Goal: Task Accomplishment & Management: Use online tool/utility

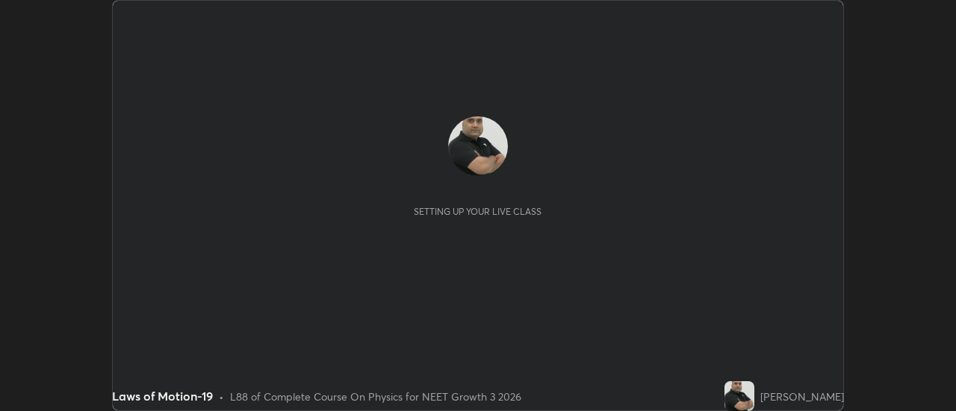
scroll to position [411, 955]
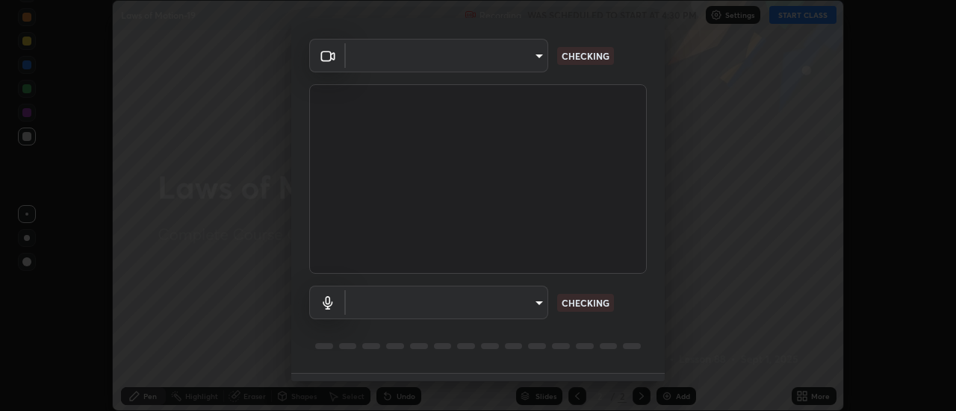
type input "cf8053163bb2f7d6ecf3d6bd7b4235d237b850a42bc303a0614f26eb784a67d0"
type input "default"
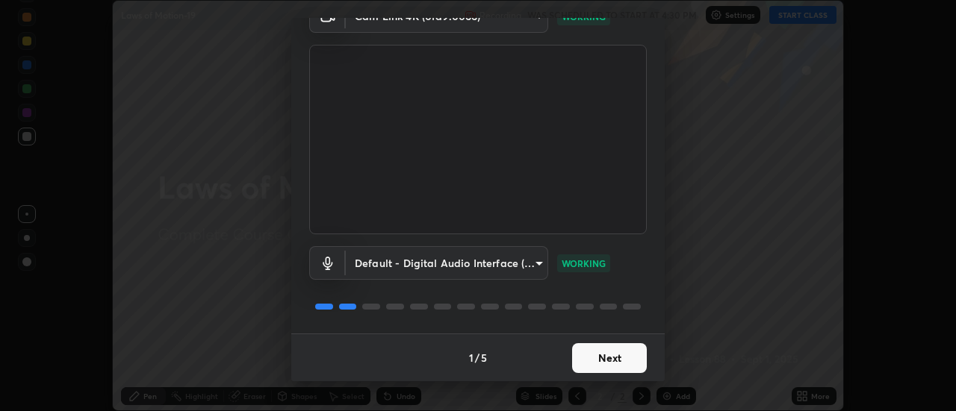
click at [613, 364] on button "Next" at bounding box center [609, 358] width 75 height 30
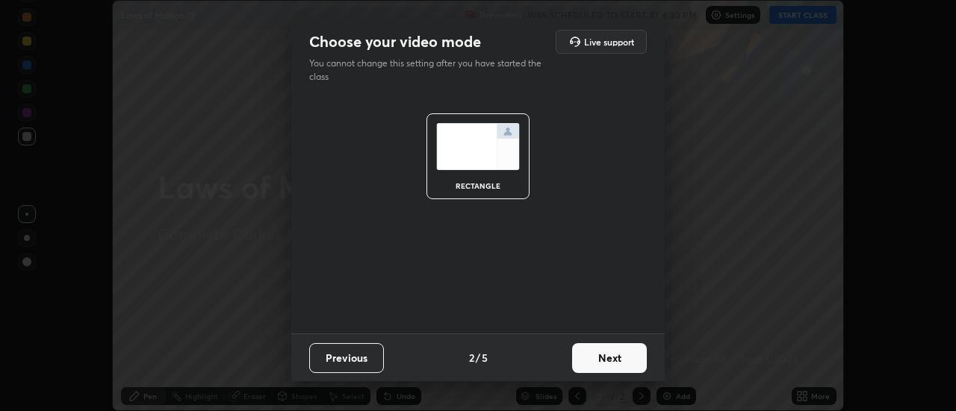
scroll to position [0, 0]
click at [622, 361] on button "Next" at bounding box center [609, 358] width 75 height 30
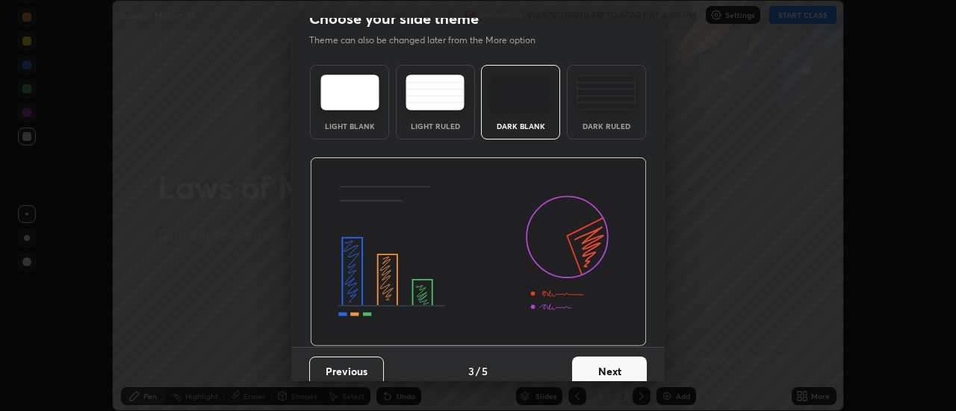
scroll to position [37, 0]
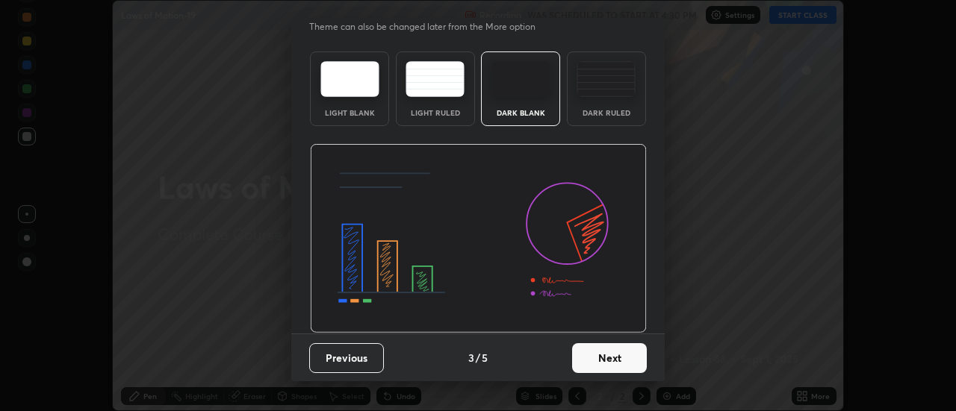
click at [609, 361] on button "Next" at bounding box center [609, 358] width 75 height 30
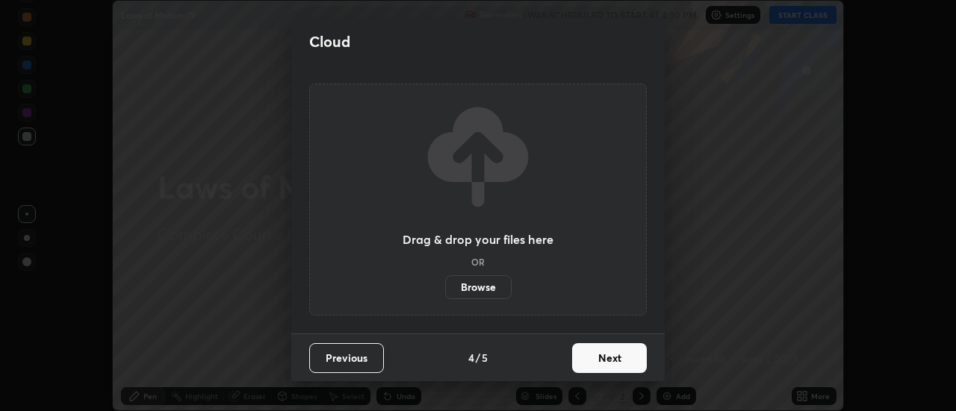
scroll to position [0, 0]
click at [620, 358] on button "Next" at bounding box center [609, 358] width 75 height 30
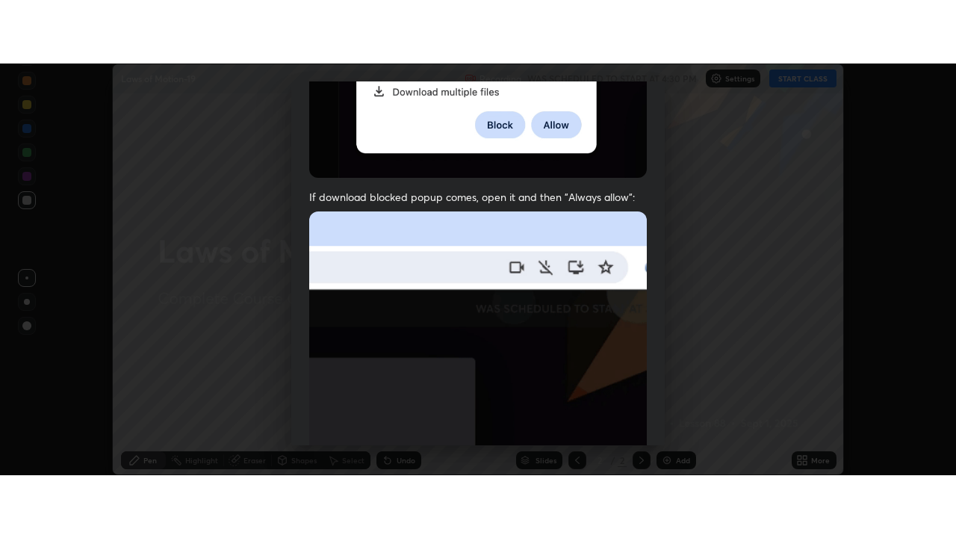
scroll to position [383, 0]
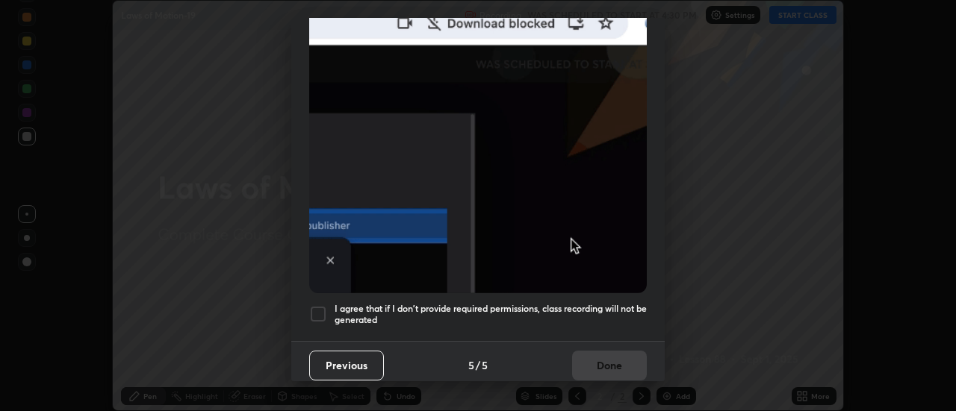
click at [320, 305] on div at bounding box center [318, 314] width 18 height 18
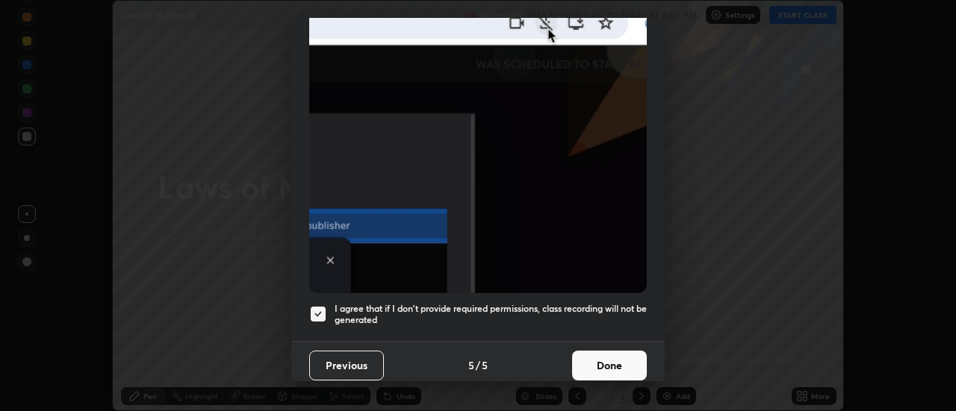
click at [618, 355] on button "Done" at bounding box center [609, 366] width 75 height 30
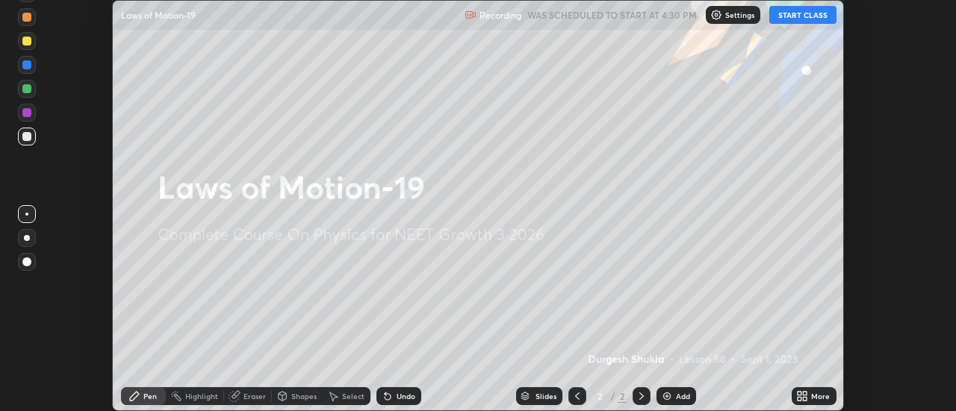
click at [805, 14] on button "START CLASS" at bounding box center [802, 15] width 67 height 18
click at [671, 396] on img at bounding box center [667, 397] width 12 height 12
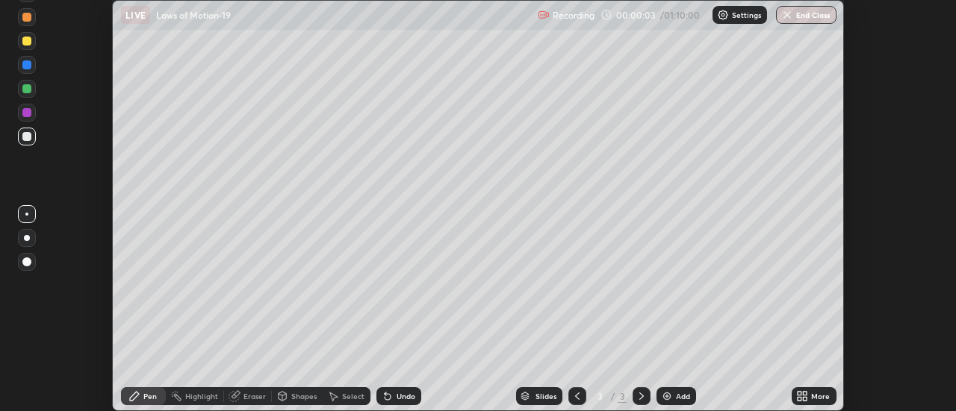
click at [803, 395] on icon at bounding box center [802, 397] width 12 height 12
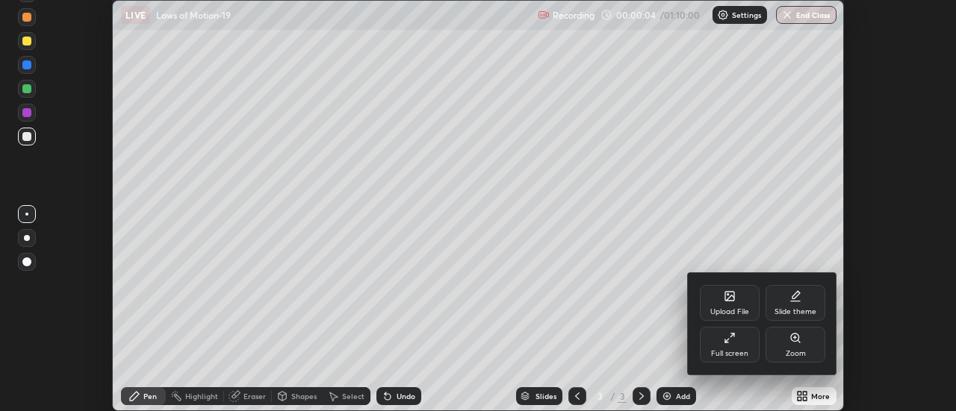
click at [726, 341] on icon at bounding box center [727, 341] width 4 height 4
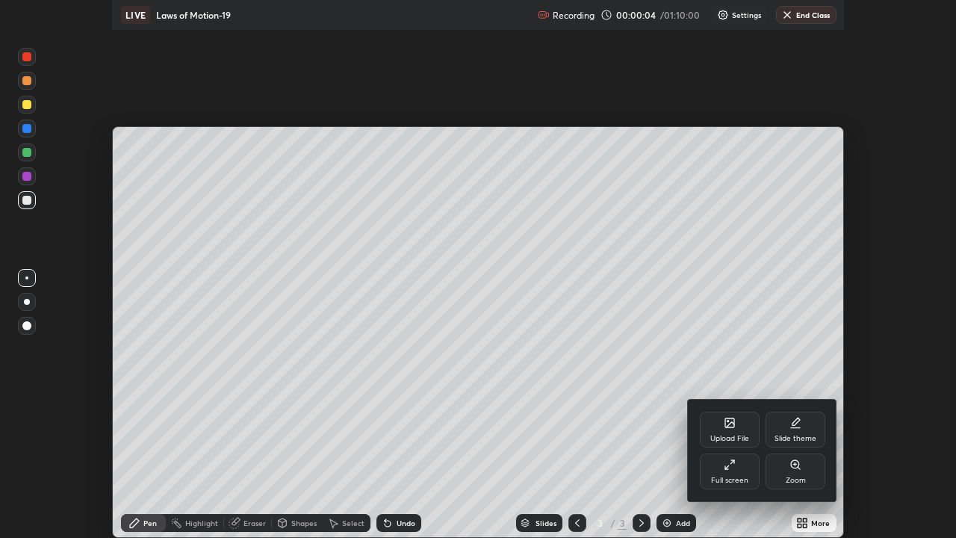
scroll to position [538, 956]
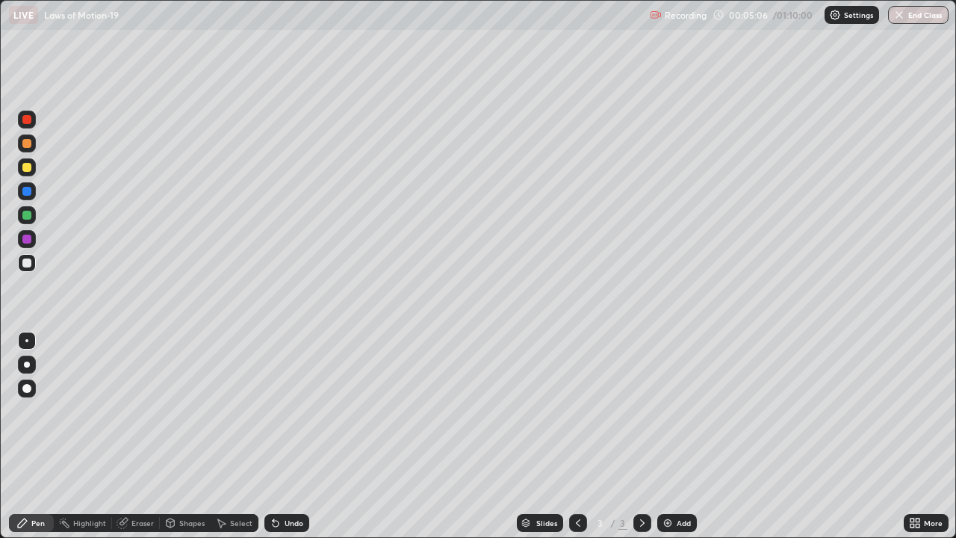
click at [143, 411] on div "Eraser" at bounding box center [142, 522] width 22 height 7
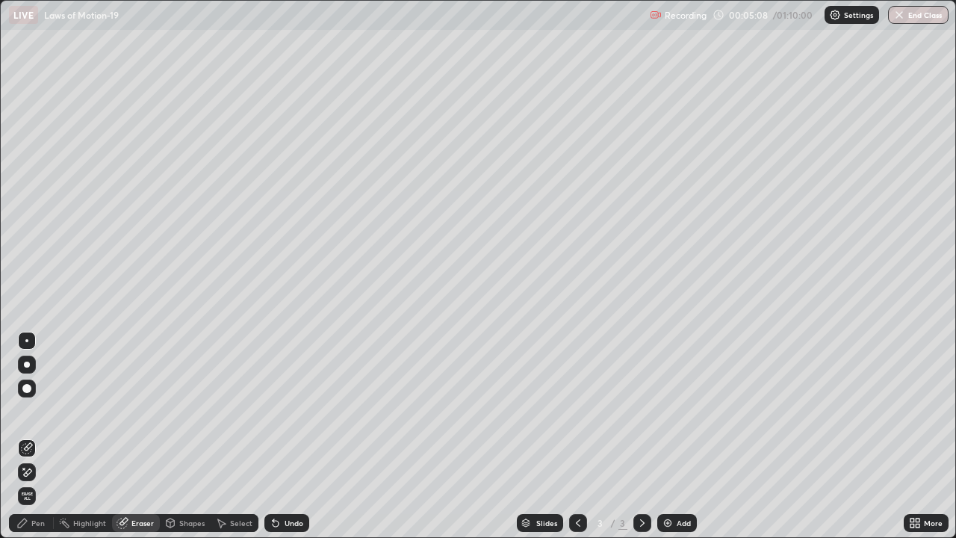
click at [34, 411] on div "Pen" at bounding box center [37, 522] width 13 height 7
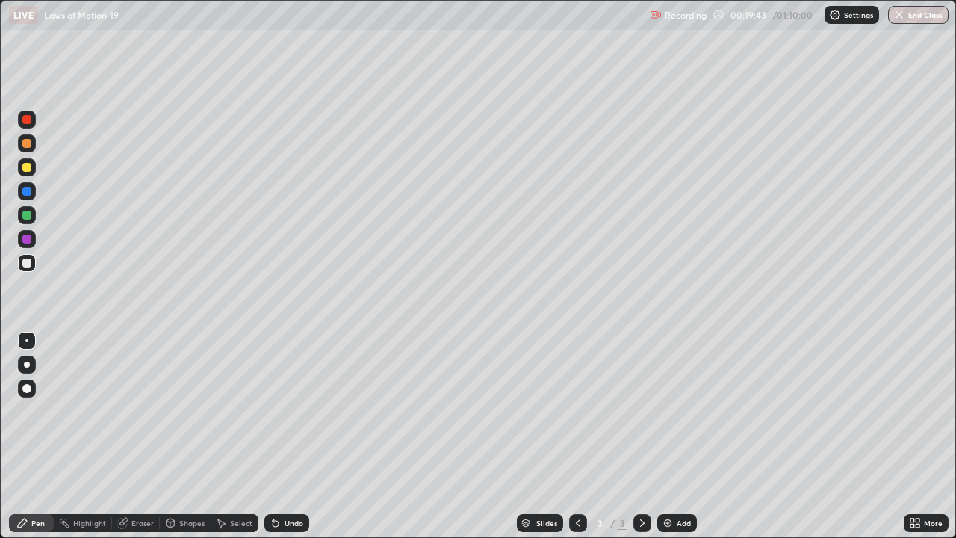
click at [671, 411] on img at bounding box center [668, 523] width 12 height 12
click at [678, 411] on div "Add" at bounding box center [683, 522] width 14 height 7
click at [676, 411] on div "Add" at bounding box center [683, 522] width 14 height 7
click at [25, 169] on div at bounding box center [26, 167] width 9 height 9
click at [25, 392] on div at bounding box center [26, 388] width 9 height 9
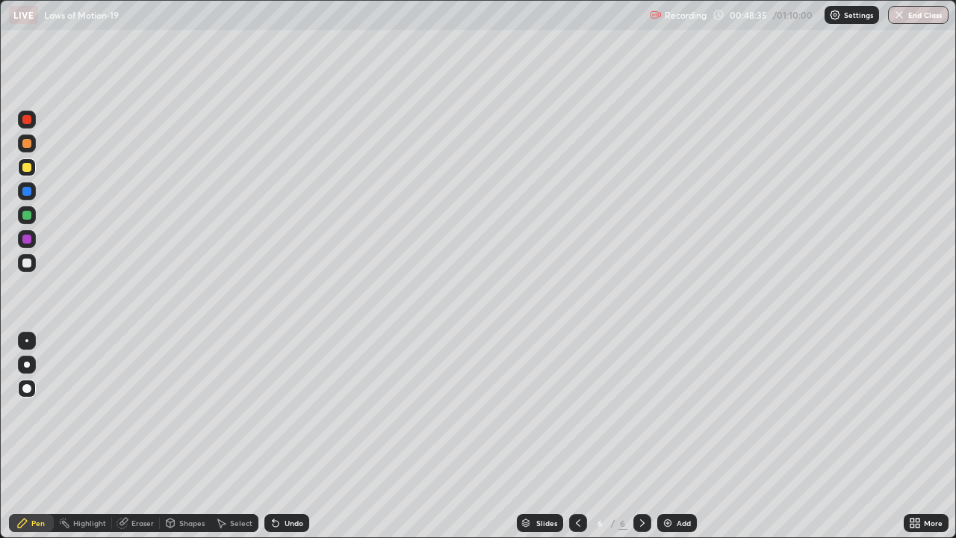
click at [28, 120] on div at bounding box center [26, 119] width 9 height 9
click at [666, 411] on img at bounding box center [668, 523] width 12 height 12
click at [25, 171] on div at bounding box center [26, 167] width 9 height 9
click at [900, 16] on img "button" at bounding box center [900, 15] width 12 height 12
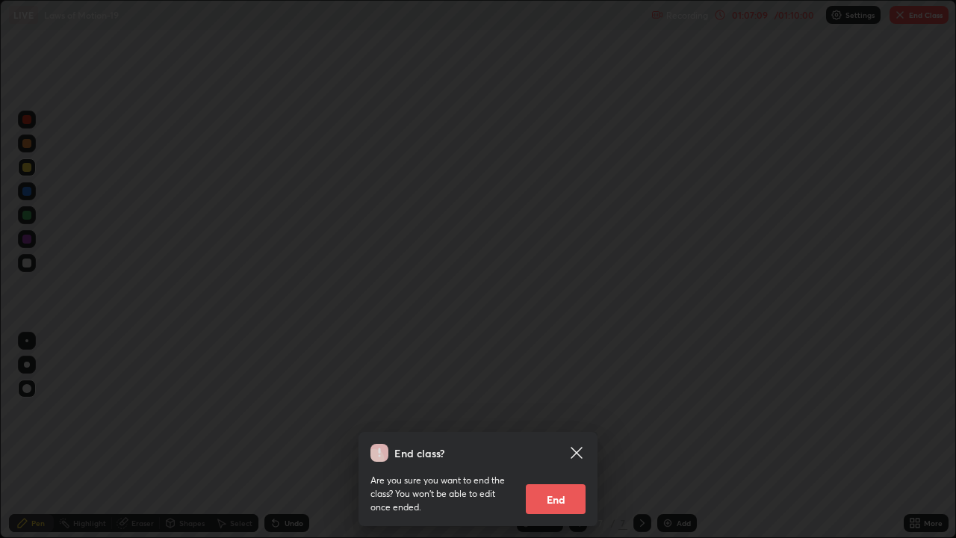
click at [558, 411] on button "End" at bounding box center [556, 499] width 60 height 30
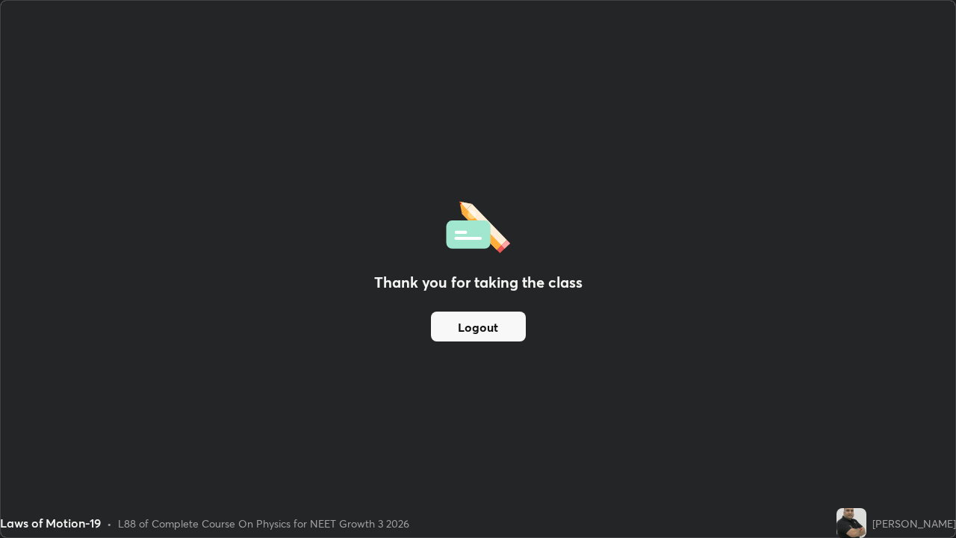
click at [502, 329] on button "Logout" at bounding box center [478, 326] width 95 height 30
click at [498, 326] on button "Logout" at bounding box center [478, 326] width 95 height 30
